Goal: Complete application form: Fill out and submit a form for a specific purpose

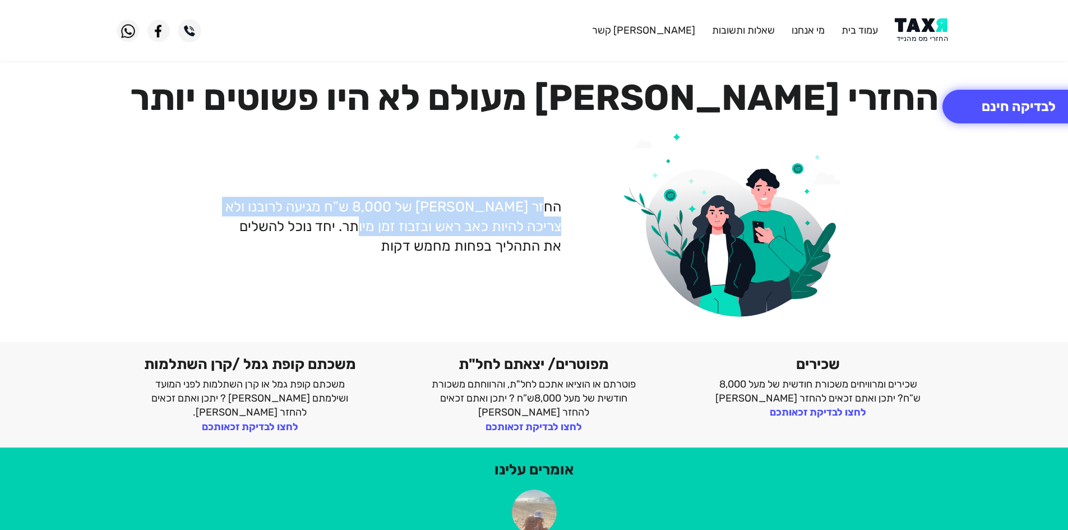
drag, startPoint x: 550, startPoint y: 202, endPoint x: 376, endPoint y: 220, distance: 175.3
click at [376, 220] on p "החזר [PERSON_NAME] של 8,000 ש”ח מגיעה לרובנו ולא צריכה להיות כאב ראש ובזבוז זמן…" at bounding box center [392, 226] width 338 height 59
click at [372, 225] on p "החזר [PERSON_NAME] של 8,000 ש”ח מגיעה לרובנו ולא צריכה להיות כאב ראש ובזבוז זמן…" at bounding box center [392, 226] width 338 height 59
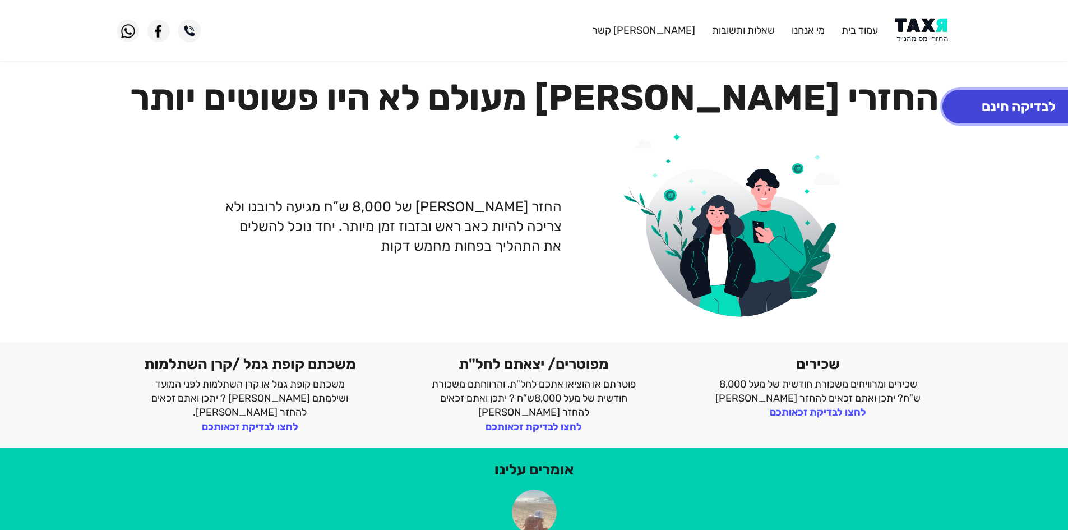
click at [979, 106] on button "לבדיקה חינם" at bounding box center [1018, 107] width 152 height 34
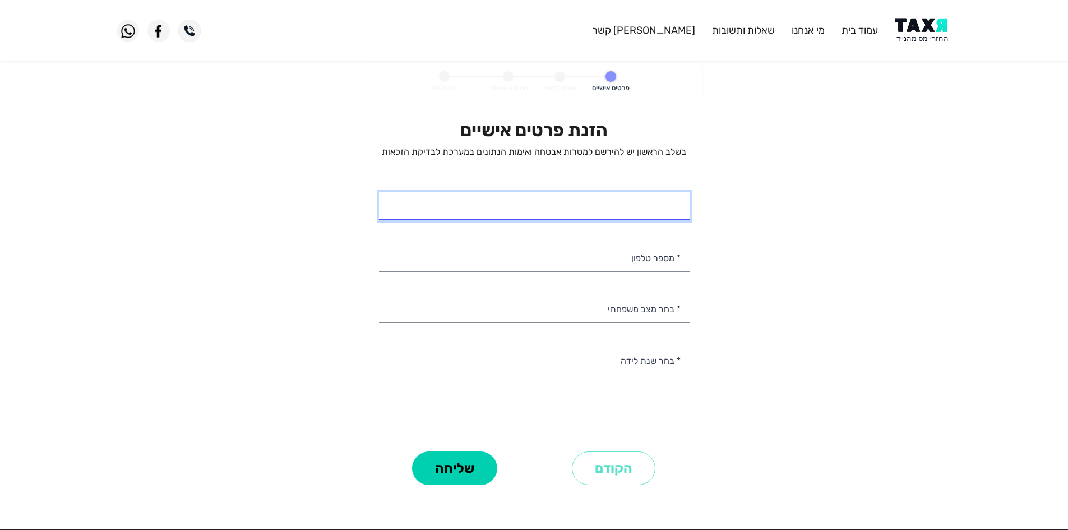
click at [610, 202] on input "* שם מלא" at bounding box center [534, 206] width 311 height 29
type input "[PERSON_NAME]"
drag, startPoint x: 606, startPoint y: 217, endPoint x: 602, endPoint y: 248, distance: 31.2
click at [602, 248] on input "* מספר טלפון" at bounding box center [534, 257] width 311 height 29
type input "050-5201574"
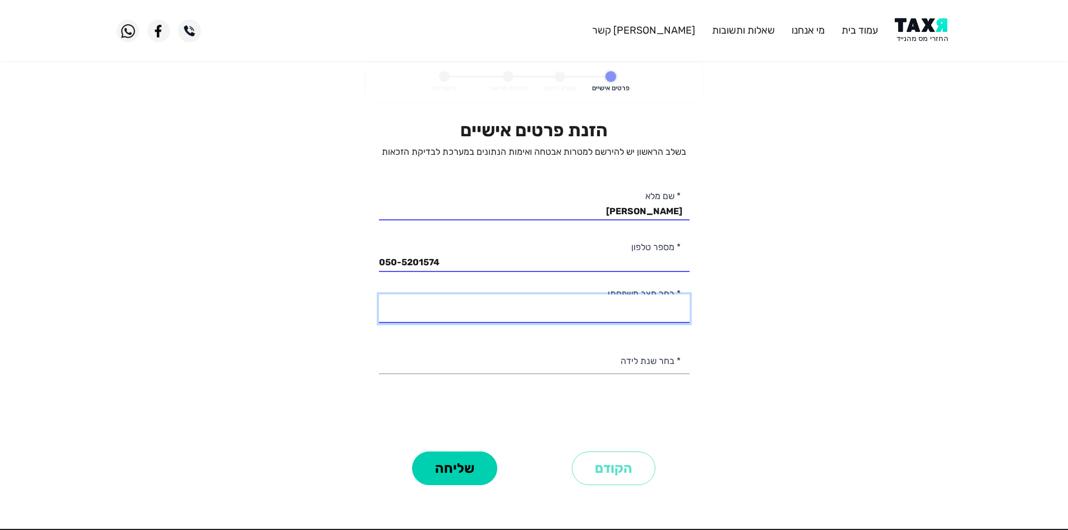
click at [613, 319] on select "רווק/ה נשוי/[PERSON_NAME]/ה אלמן/נה" at bounding box center [534, 308] width 311 height 29
select select "1: Single"
click at [379, 294] on select "רווק/ה נשוי/[PERSON_NAME]/ה אלמן/נה" at bounding box center [534, 308] width 311 height 29
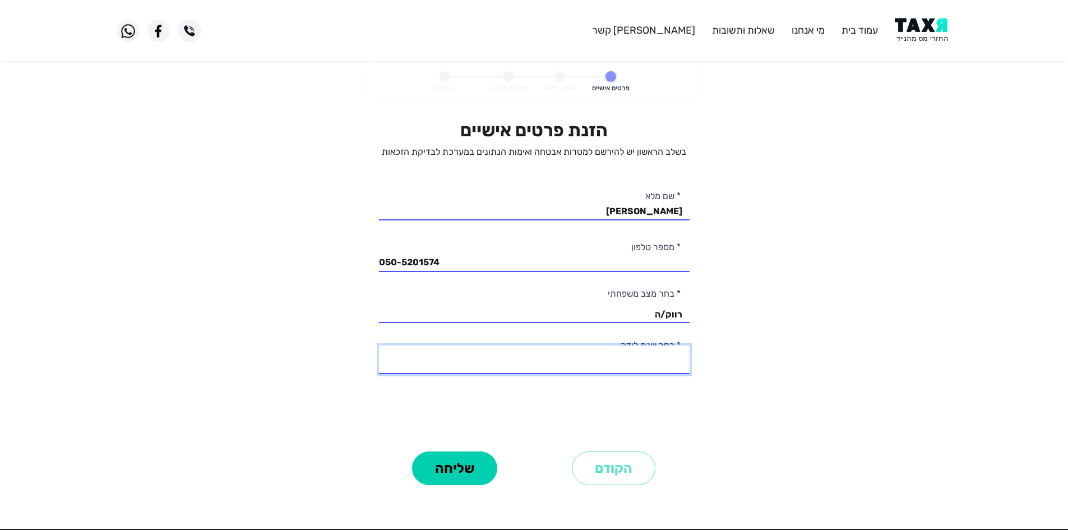
click at [631, 360] on select "2003 2002 2001 2000 1999 1998 1997 1996 1995 1994 1993 1992 1991 1990 1989 1988…" at bounding box center [534, 359] width 311 height 29
select select "4: 2000"
click at [379, 345] on select "2003 2002 2001 2000 1999 1998 1997 1996 1995 1994 1993 1992 1991 1990 1989 1988…" at bounding box center [534, 359] width 311 height 29
click at [440, 465] on button "שליחה" at bounding box center [454, 468] width 85 height 34
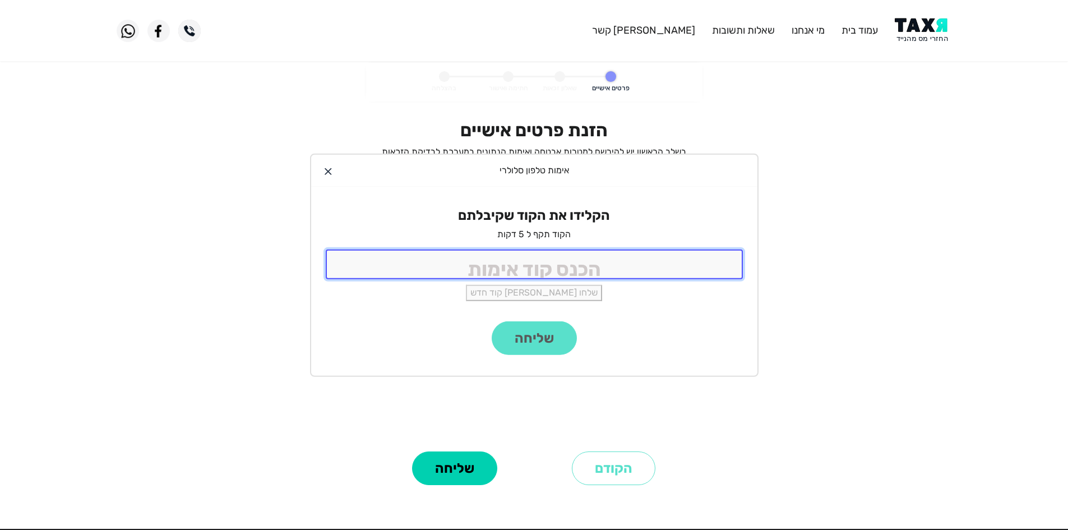
click at [535, 268] on input "tel" at bounding box center [534, 264] width 417 height 30
type input "7731"
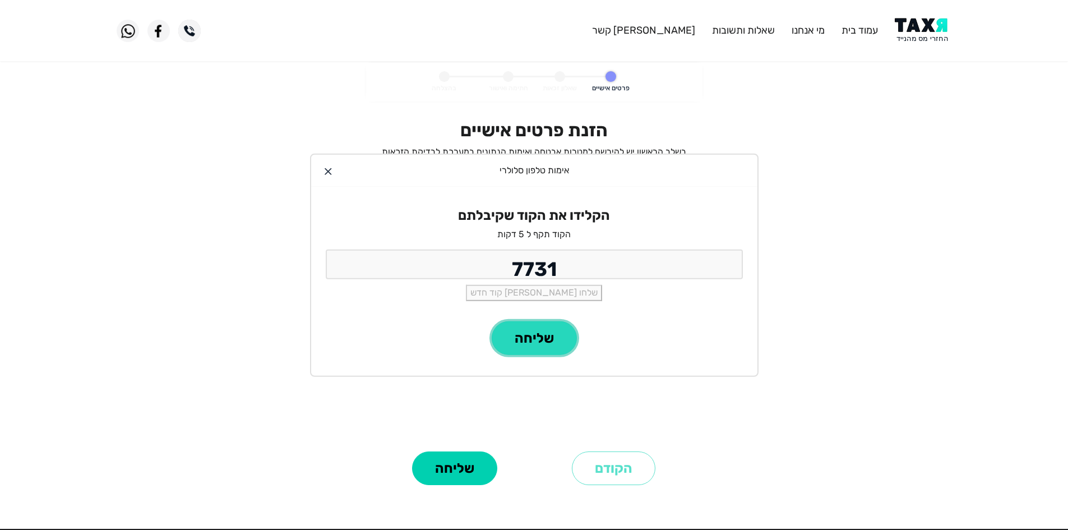
click at [544, 341] on button "שליחה" at bounding box center [534, 338] width 85 height 34
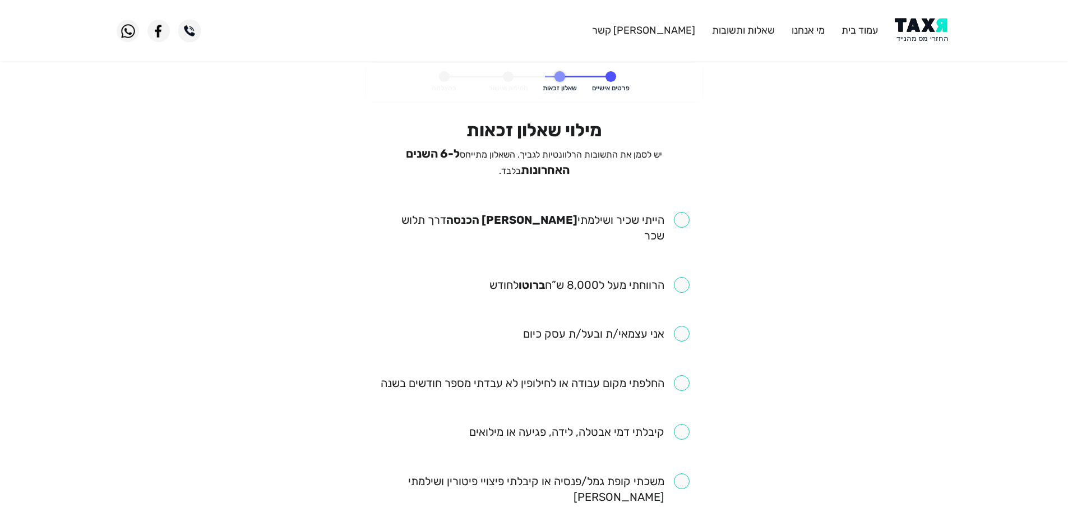
click at [630, 212] on input "checkbox" at bounding box center [534, 227] width 311 height 31
checkbox input "true"
click at [612, 277] on input "checkbox" at bounding box center [589, 285] width 200 height 16
checkbox input "true"
click at [615, 222] on input "checkbox" at bounding box center [534, 227] width 311 height 31
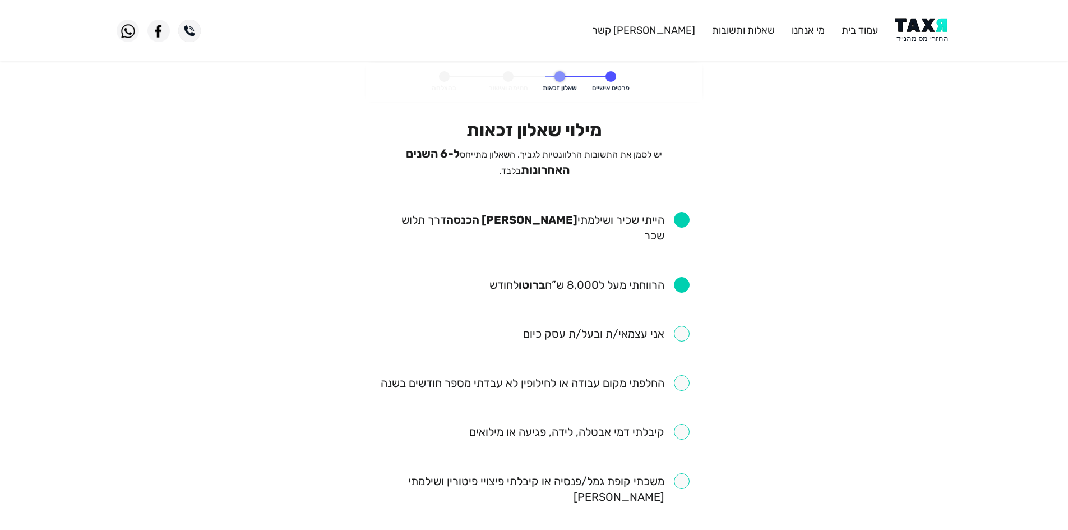
checkbox input "false"
click at [615, 277] on input "checkbox" at bounding box center [589, 285] width 200 height 16
checkbox input "false"
click at [623, 214] on input "checkbox" at bounding box center [534, 227] width 311 height 31
checkbox input "true"
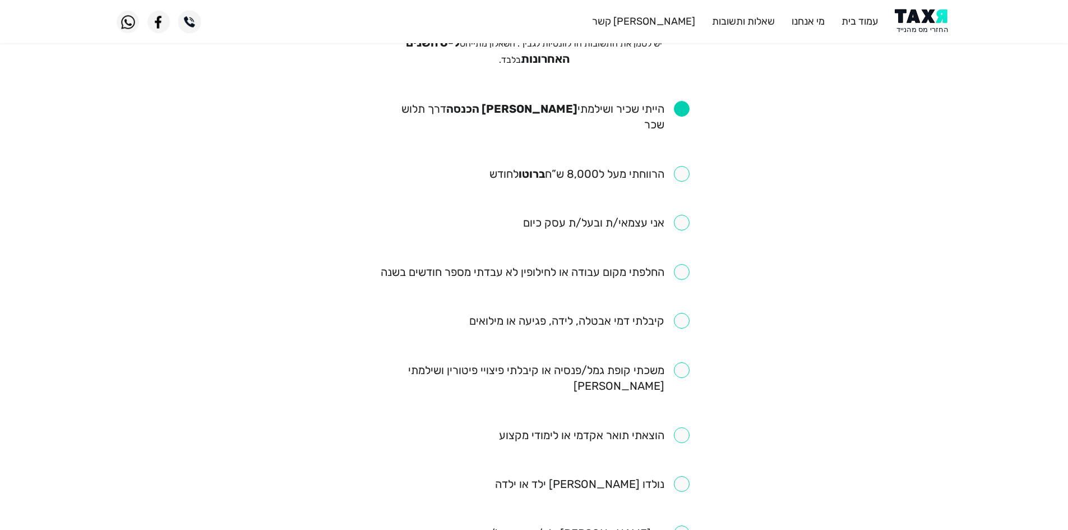
scroll to position [112, 0]
click at [585, 263] on input "checkbox" at bounding box center [535, 271] width 309 height 16
checkbox input "true"
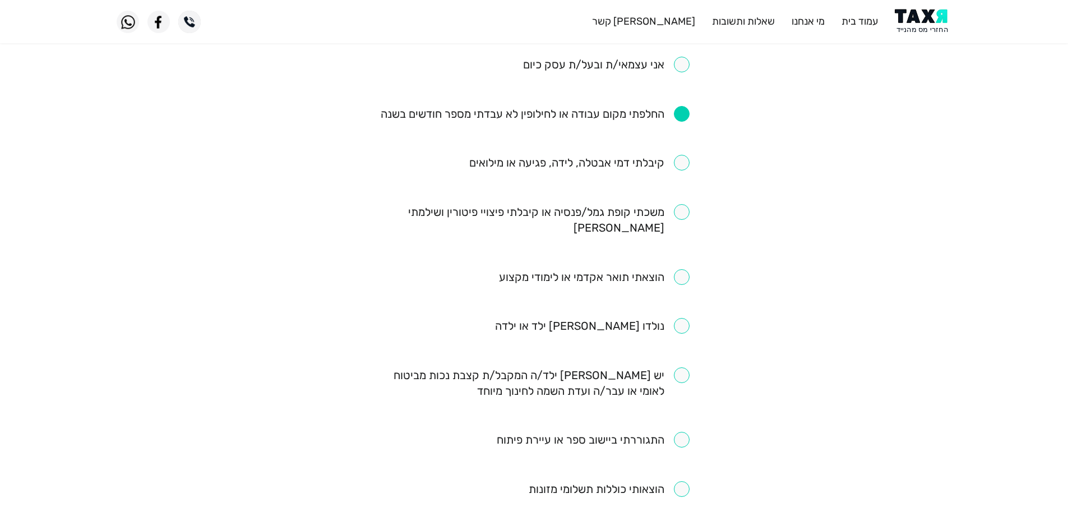
scroll to position [280, 0]
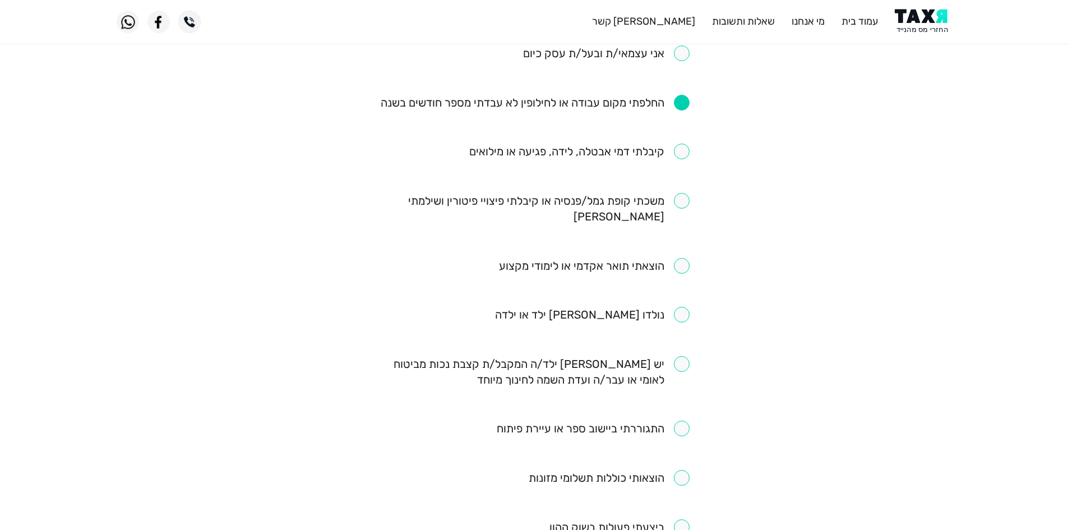
click at [625, 258] on input "checkbox" at bounding box center [594, 266] width 191 height 16
checkbox input "true"
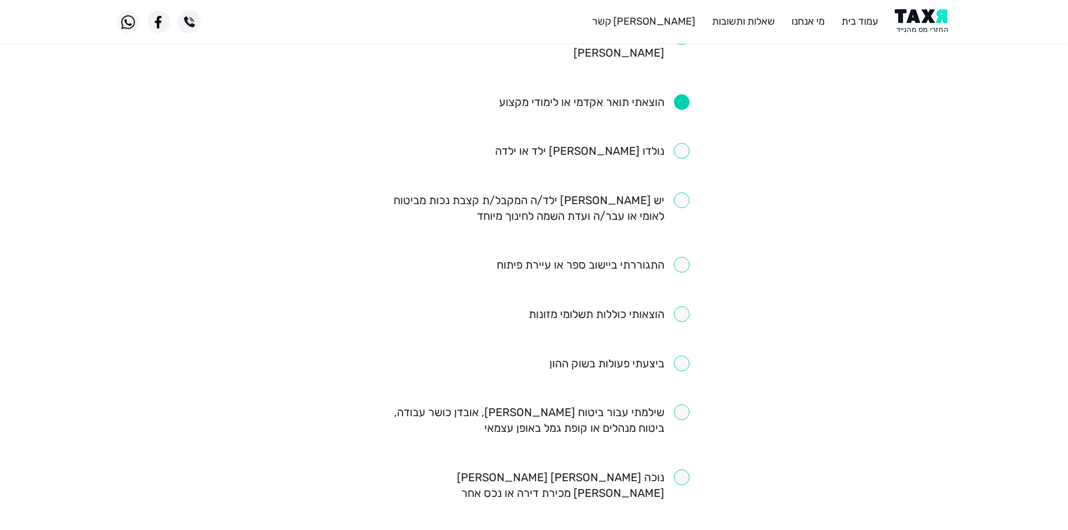
scroll to position [448, 0]
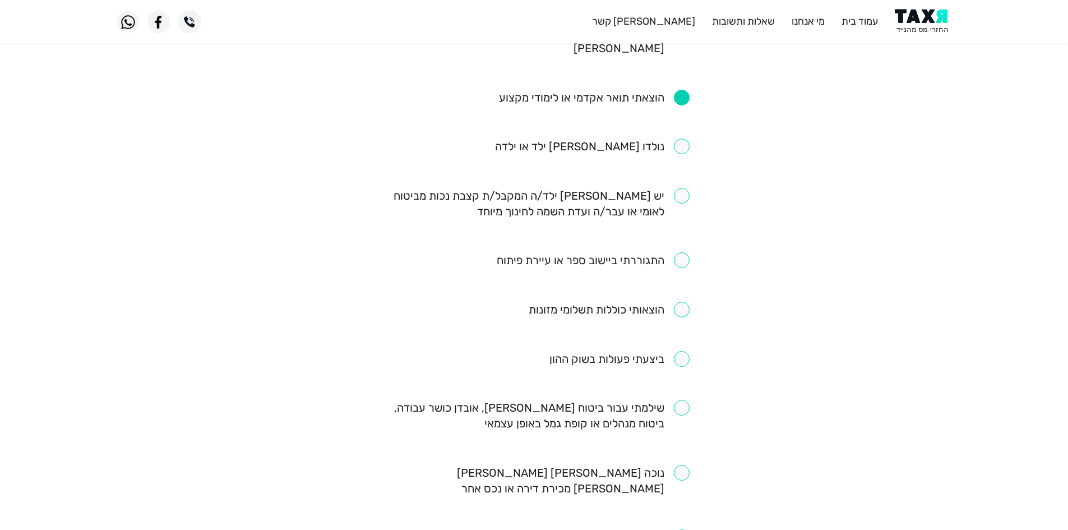
drag, startPoint x: 573, startPoint y: 368, endPoint x: 485, endPoint y: 391, distance: 91.1
click at [485, 400] on input "checkbox" at bounding box center [534, 415] width 311 height 31
click at [508, 400] on input "checkbox" at bounding box center [534, 415] width 311 height 31
checkbox input "false"
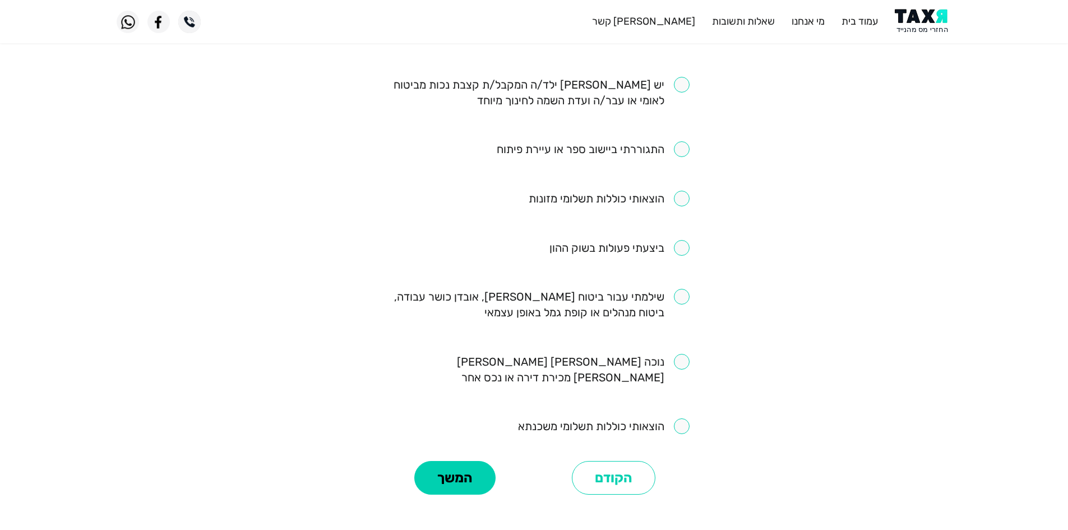
scroll to position [561, 0]
click at [447, 460] on button "המשך" at bounding box center [454, 477] width 81 height 34
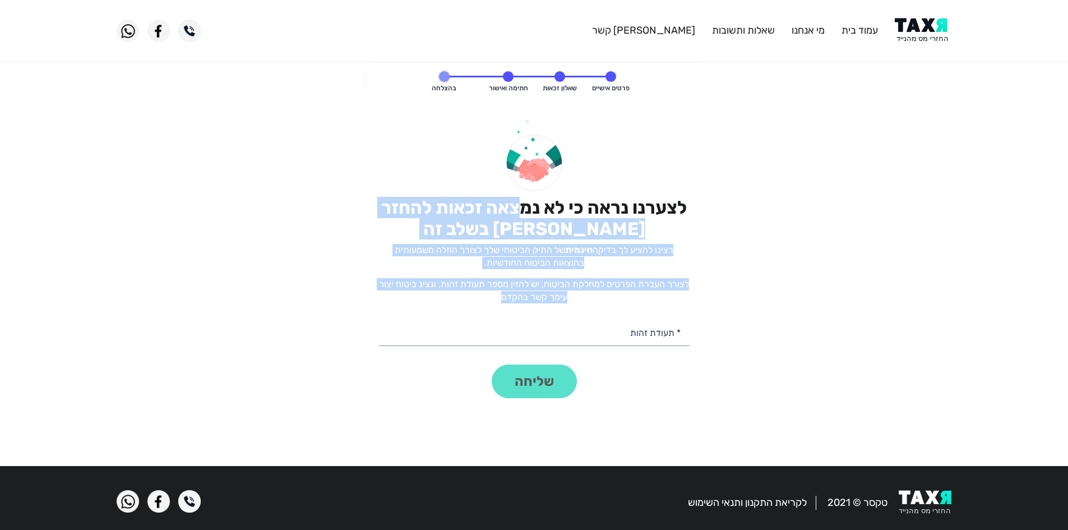
drag, startPoint x: 519, startPoint y: 206, endPoint x: 497, endPoint y: 319, distance: 115.3
click at [497, 319] on div "לצערנו נראה כי לא נמצאה זכאות להחזר [PERSON_NAME] בשלב זה רצינו להציע לך בדיקה …" at bounding box center [534, 258] width 311 height 279
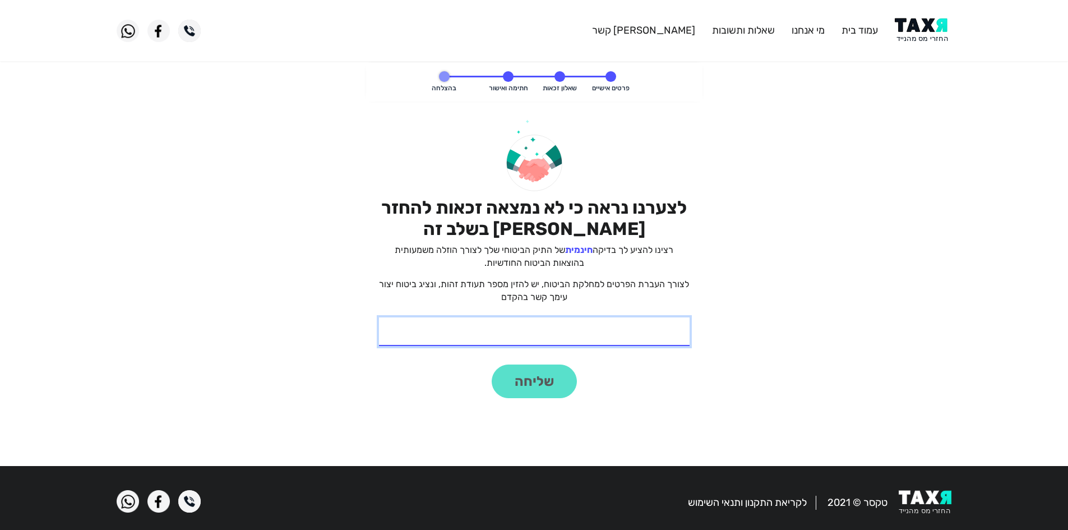
click at [497, 319] on input "* תעודת זהות" at bounding box center [534, 331] width 311 height 29
